Goal: Task Accomplishment & Management: Complete application form

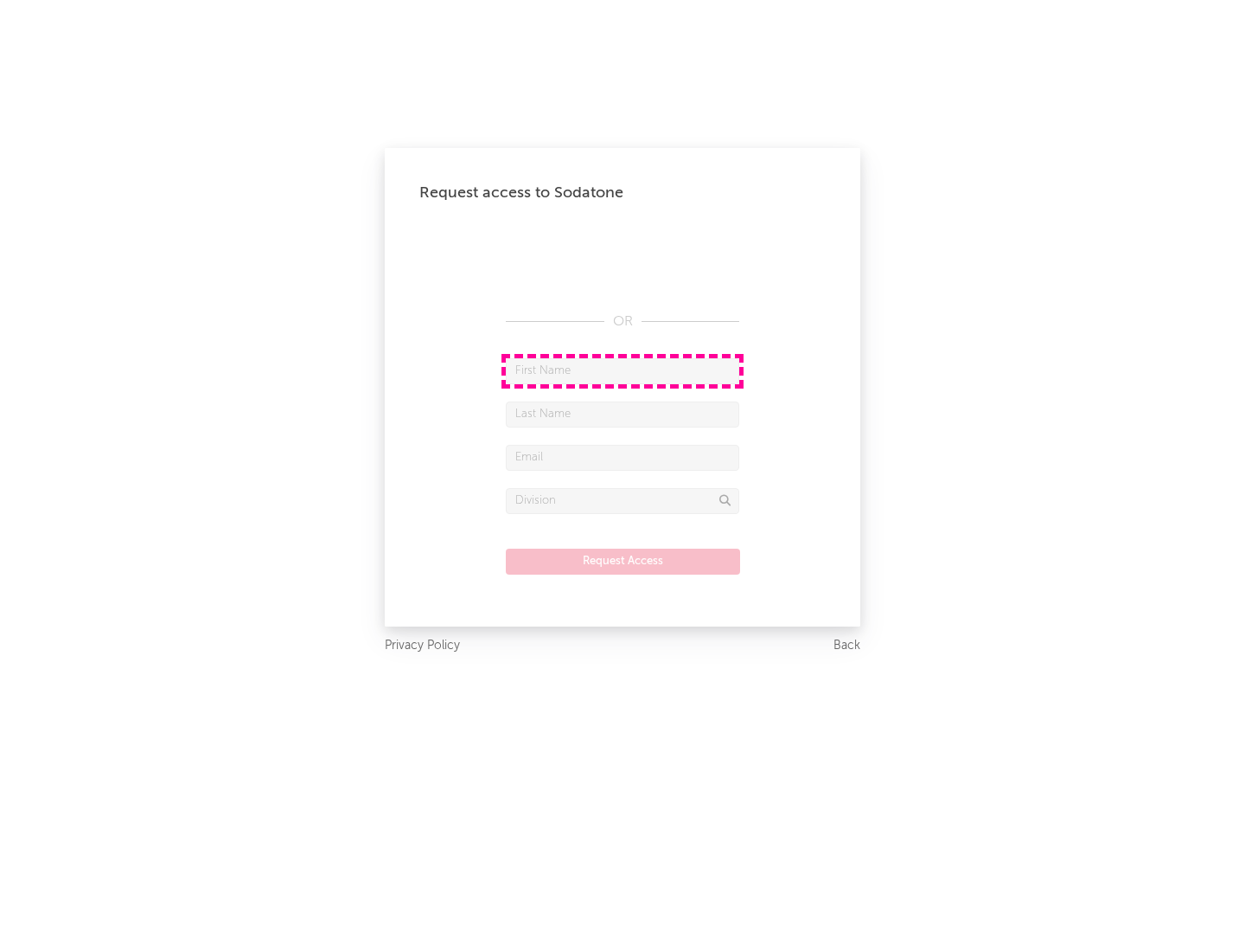
click at [623, 370] on input "text" at bounding box center [623, 371] width 233 height 26
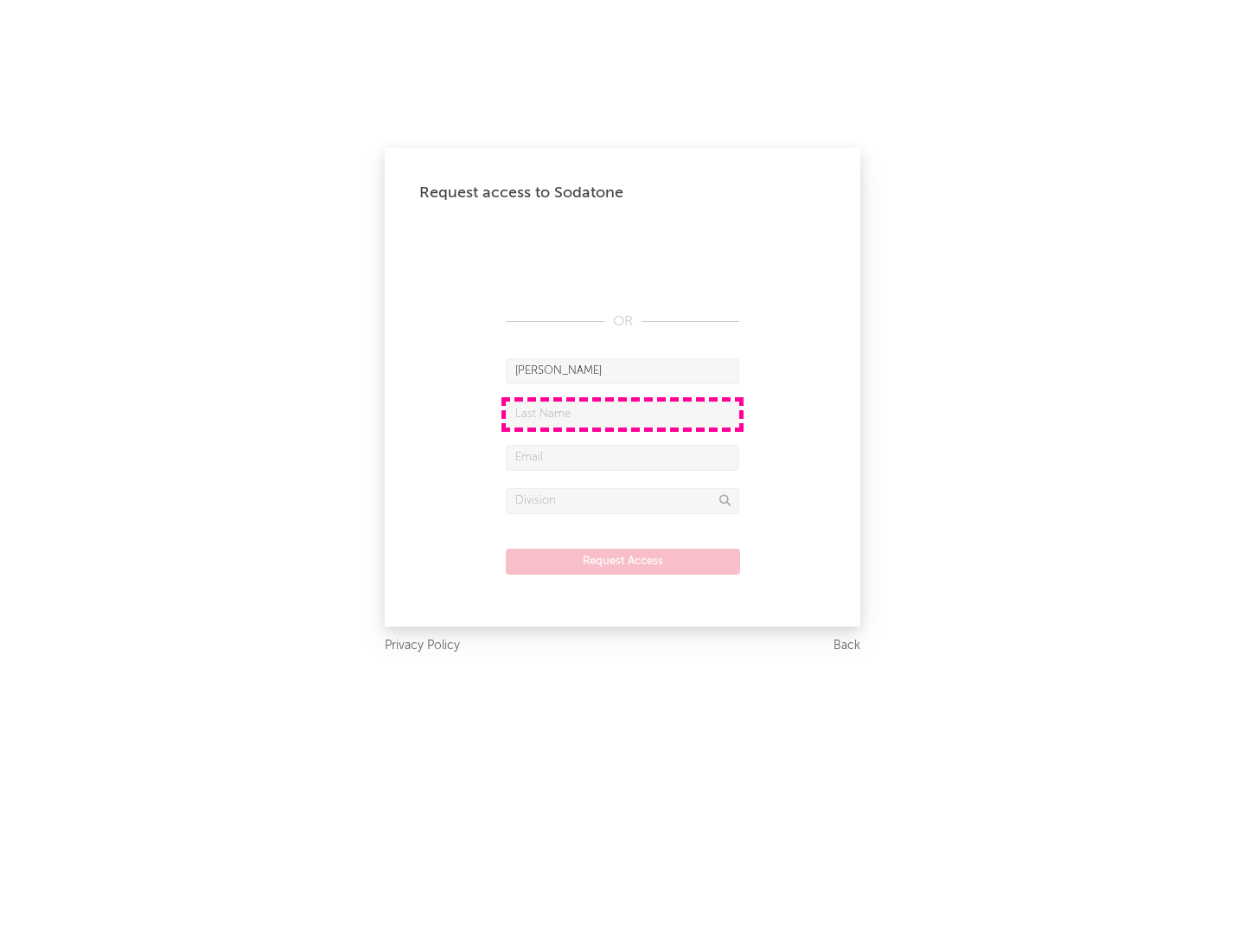
type input "[PERSON_NAME]"
click at [623, 414] on input "text" at bounding box center [623, 415] width 233 height 26
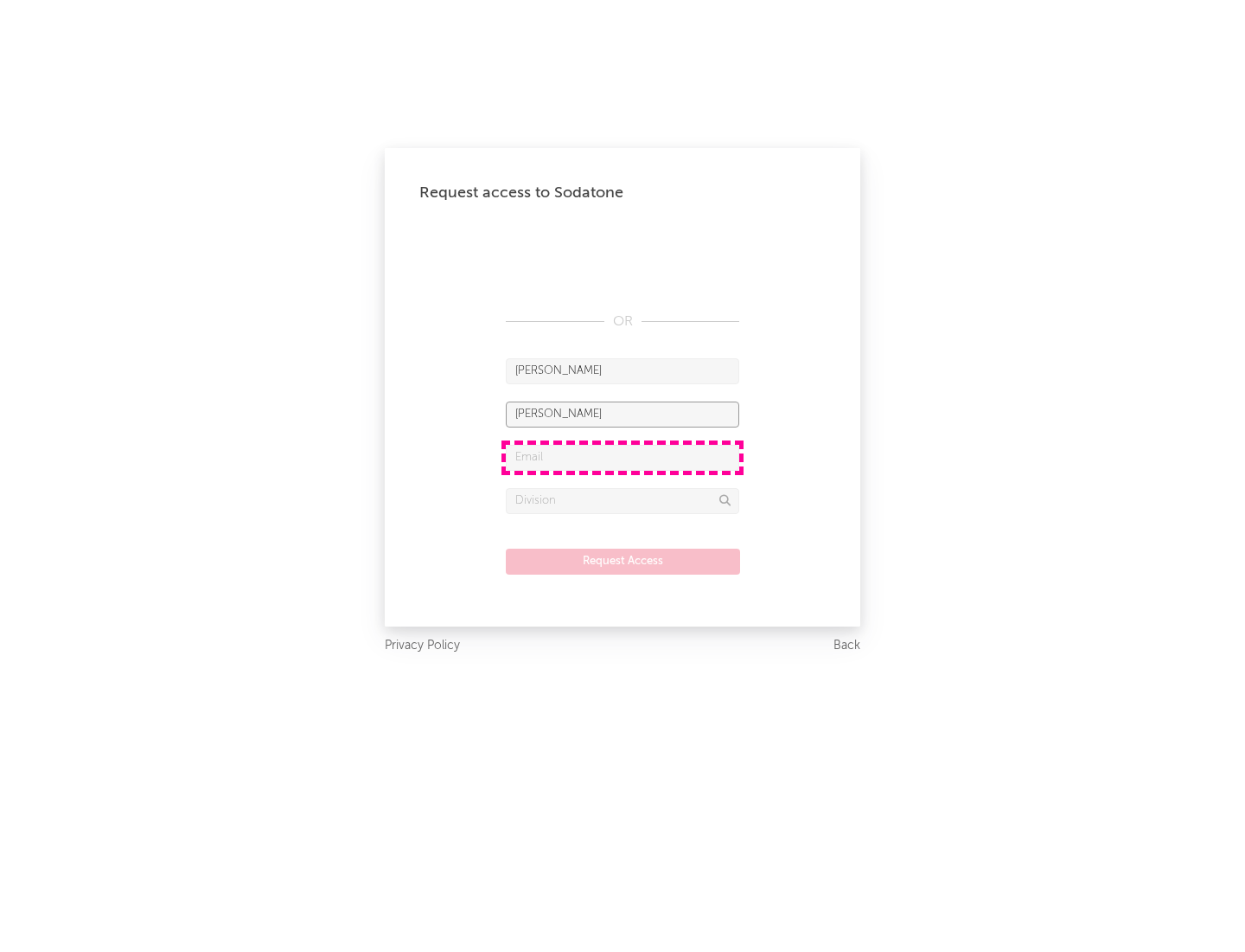
type input "[PERSON_NAME]"
click at [623, 456] on input "text" at bounding box center [623, 457] width 233 height 26
type input "[EMAIL_ADDRESS][DOMAIN_NAME]"
click at [623, 500] on input "text" at bounding box center [623, 501] width 233 height 26
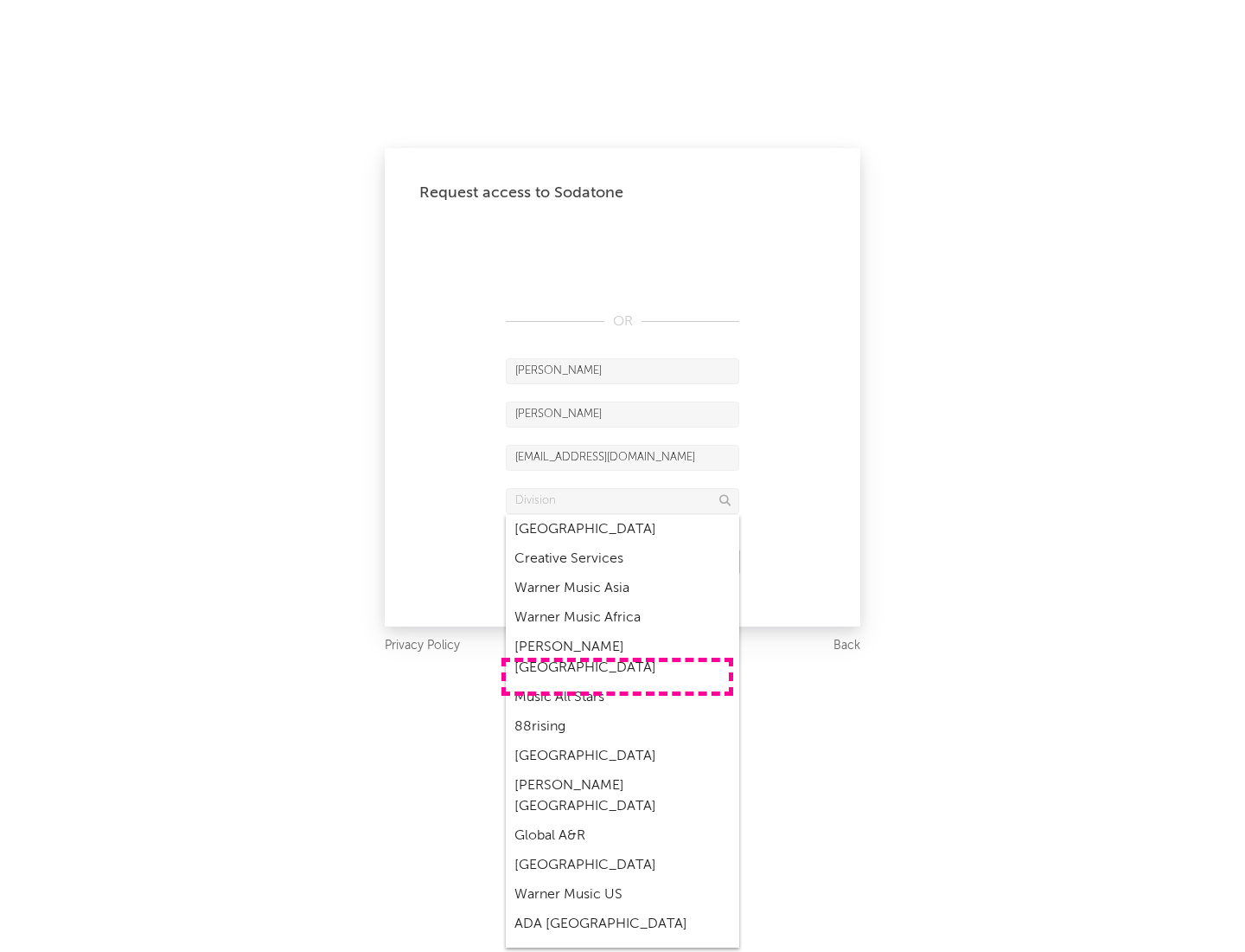
click at [617, 682] on div "Music All Stars" at bounding box center [623, 697] width 233 height 29
type input "Music All Stars"
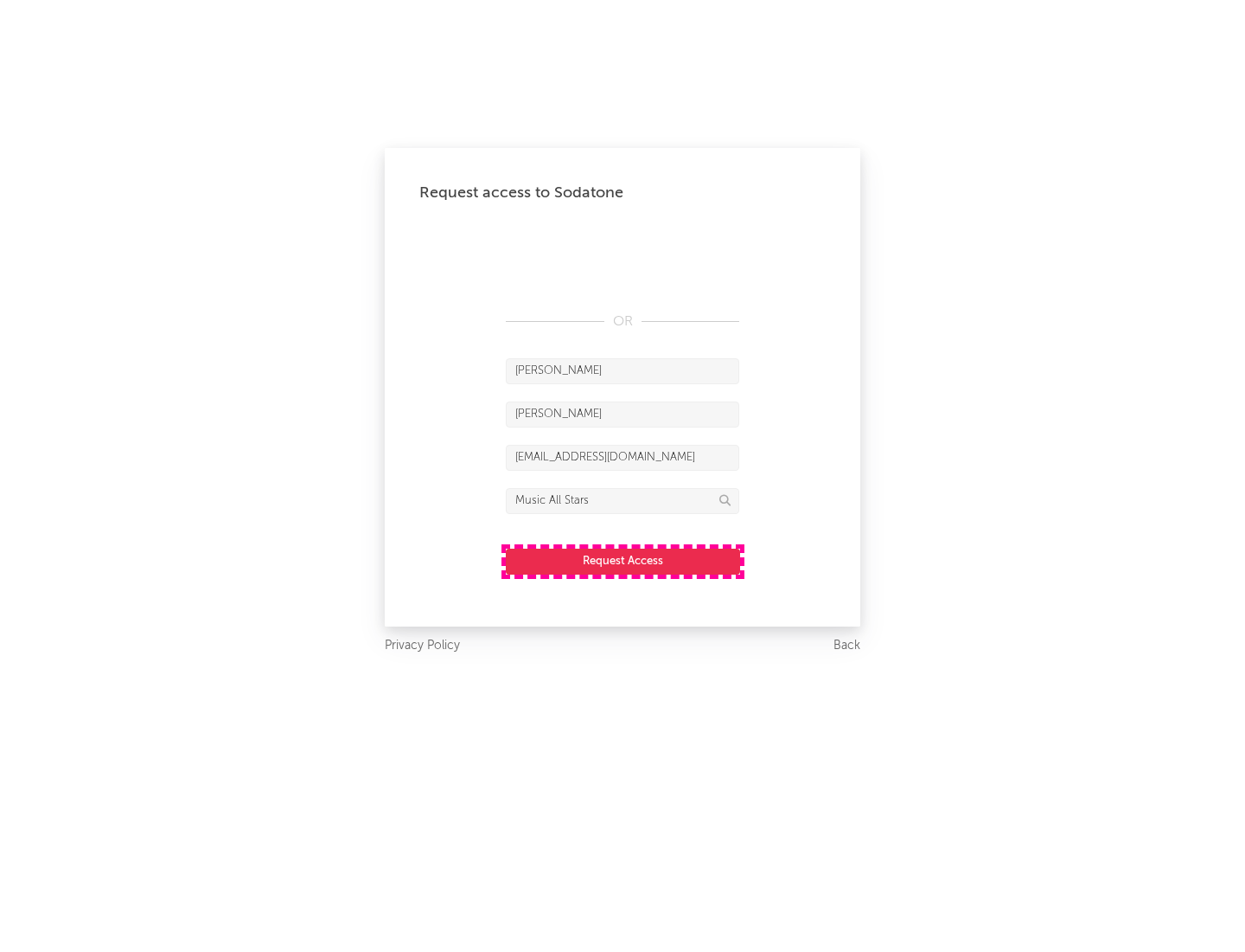
click at [623, 560] on button "Request Access" at bounding box center [623, 561] width 234 height 26
